Goal: Information Seeking & Learning: Understand process/instructions

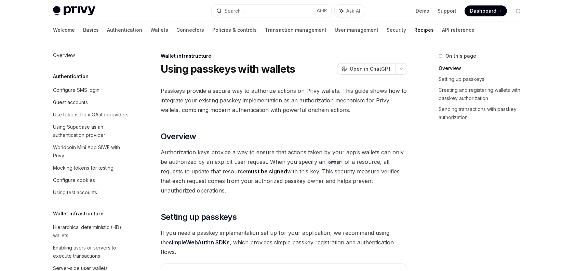
scroll to position [137, 0]
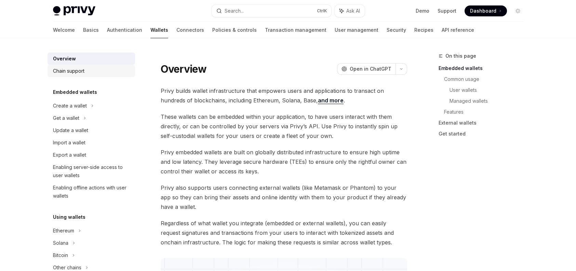
click at [85, 70] on div "Chain support" at bounding box center [92, 71] width 78 height 8
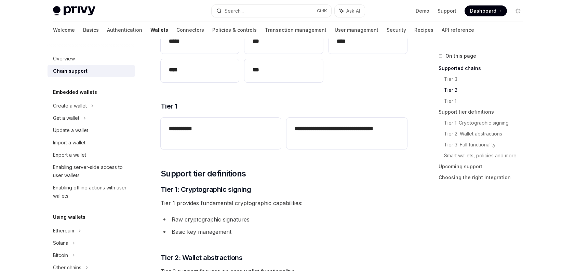
scroll to position [171, 0]
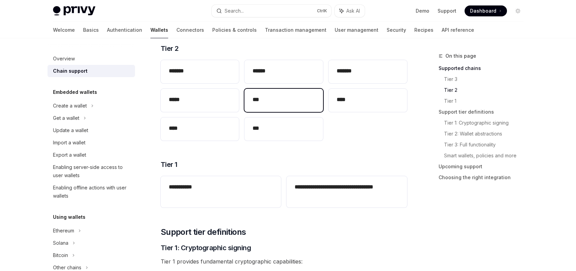
click at [281, 103] on h2 "***" at bounding box center [283, 100] width 62 height 8
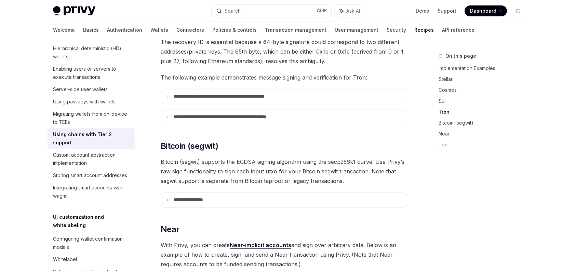
scroll to position [512, 0]
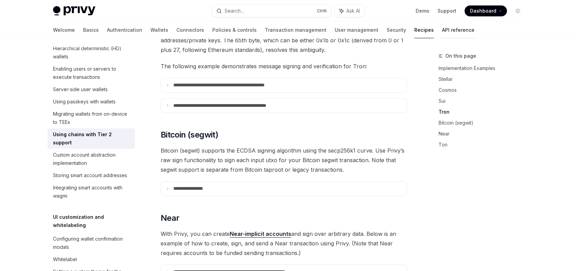
click at [442, 36] on link "API reference" at bounding box center [458, 30] width 32 height 16
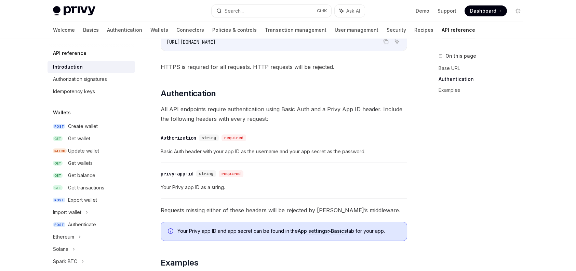
scroll to position [307, 0]
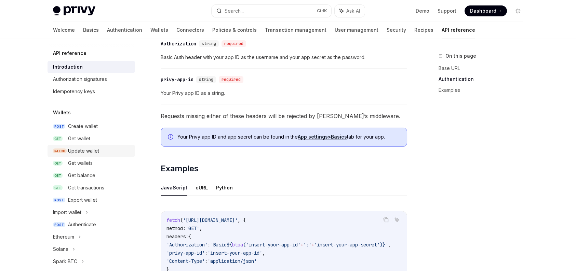
click at [98, 153] on div "Update wallet" at bounding box center [83, 151] width 31 height 8
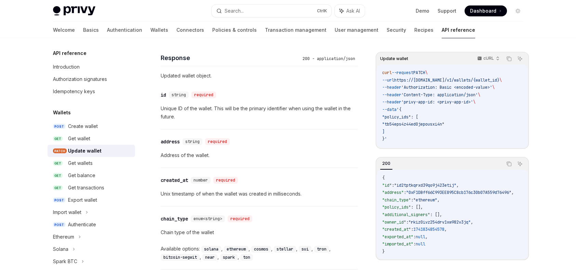
scroll to position [683, 0]
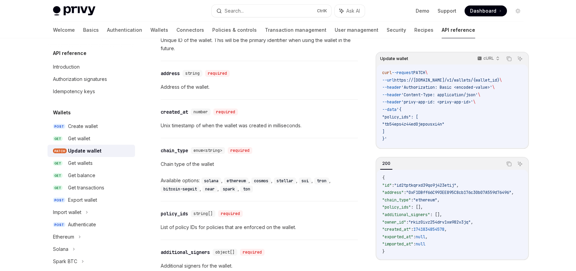
click at [205, 181] on code "solana" at bounding box center [211, 181] width 20 height 7
copy code "solana"
click at [235, 182] on code "ethereum" at bounding box center [236, 181] width 25 height 7
click at [236, 179] on code "ethereum" at bounding box center [236, 181] width 25 height 7
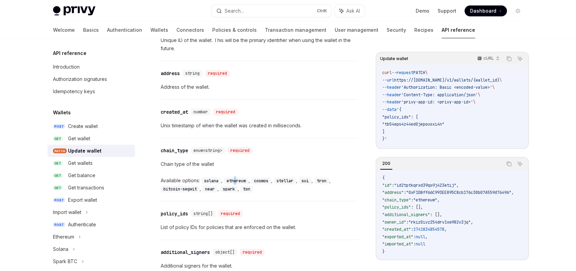
click at [236, 179] on code "ethereum" at bounding box center [236, 181] width 25 height 7
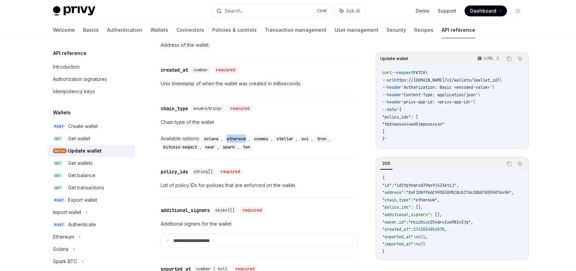
scroll to position [649, 0]
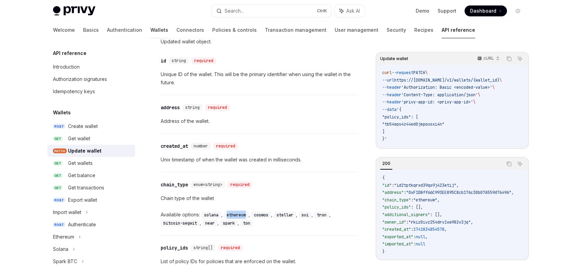
click at [150, 29] on link "Wallets" at bounding box center [159, 30] width 18 height 16
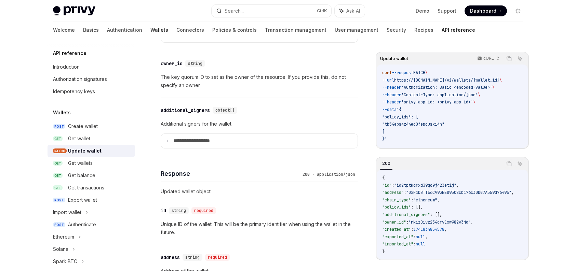
click at [150, 32] on link "Wallets" at bounding box center [159, 30] width 18 height 16
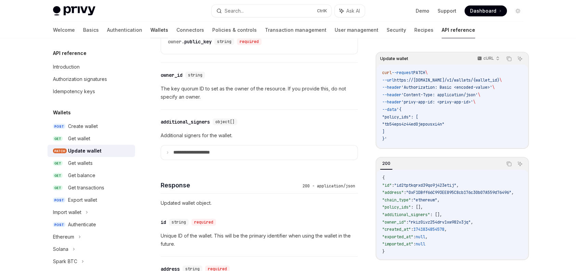
click at [150, 29] on link "Wallets" at bounding box center [159, 30] width 18 height 16
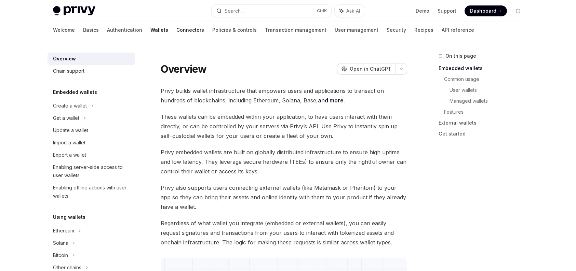
click at [176, 25] on link "Connectors" at bounding box center [190, 30] width 28 height 16
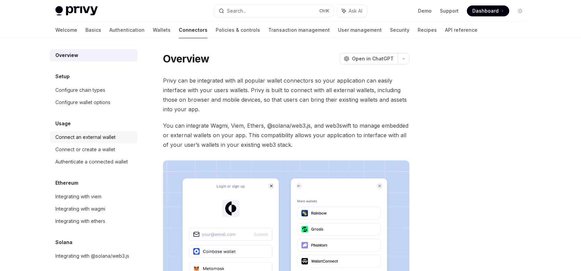
click at [112, 141] on link "Connect an external wallet" at bounding box center [93, 137] width 87 height 12
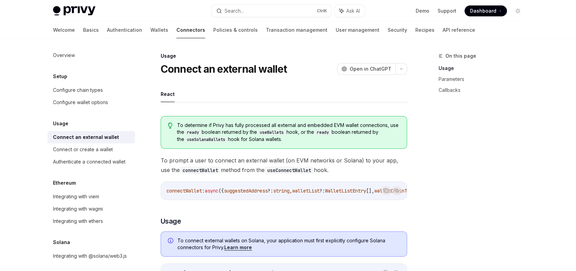
type textarea "*"
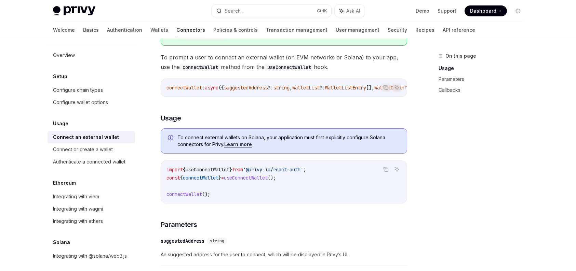
scroll to position [101, 0]
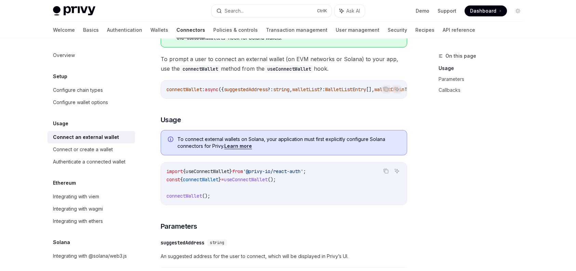
click at [232, 174] on span "}" at bounding box center [230, 171] width 3 height 6
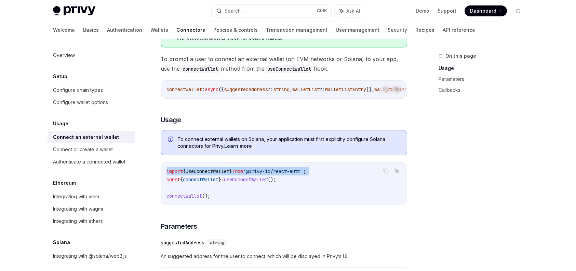
click at [232, 174] on span "}" at bounding box center [230, 171] width 3 height 6
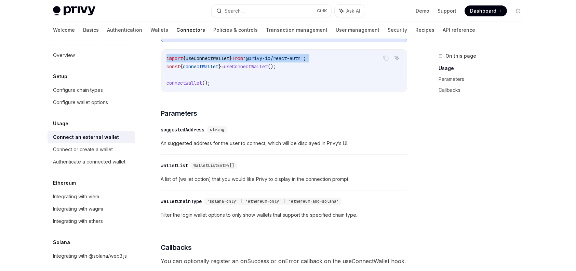
scroll to position [170, 0]
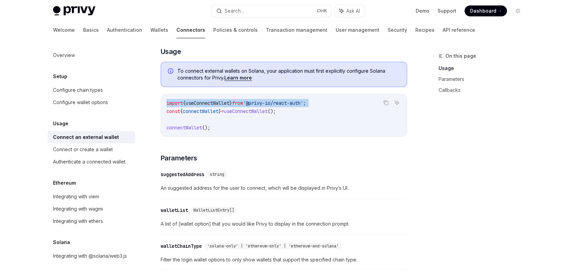
copy code "import { useConnectWallet } from '@privy-io/react-auth' ;"
